Goal: Check status: Check status

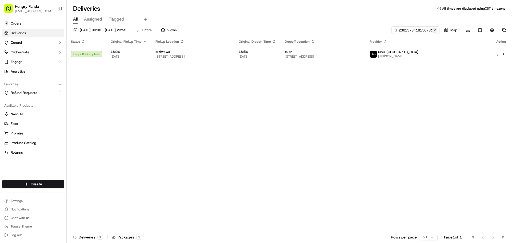
click at [432, 31] on button at bounding box center [434, 29] width 5 height 5
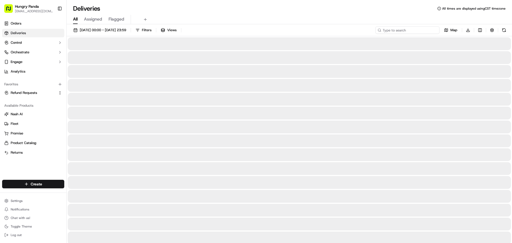
click at [423, 30] on input at bounding box center [408, 29] width 64 height 7
paste input "7566333988659746721796"
type input "7566333988659746721796"
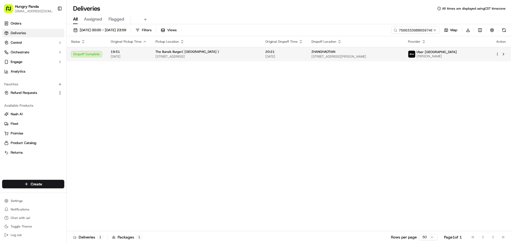
click at [345, 56] on span "[STREET_ADDRESS][PERSON_NAME]" at bounding box center [356, 56] width 88 height 4
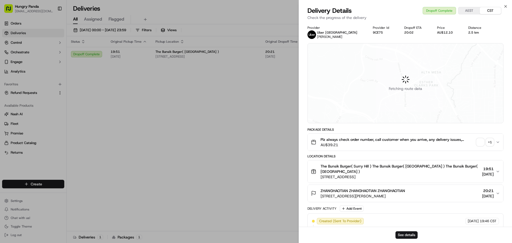
click at [492, 139] on div "+ 1" at bounding box center [489, 141] width 7 height 7
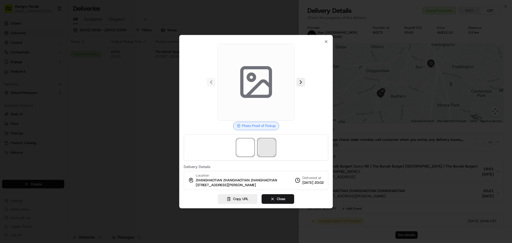
click at [269, 148] on span at bounding box center [266, 147] width 17 height 17
drag, startPoint x: 238, startPoint y: 145, endPoint x: 241, endPoint y: 145, distance: 3.2
click at [238, 145] on span at bounding box center [245, 147] width 17 height 17
click at [258, 147] on div at bounding box center [256, 147] width 145 height 26
click at [266, 153] on span at bounding box center [266, 147] width 17 height 17
